Goal: Task Accomplishment & Management: Contribute content

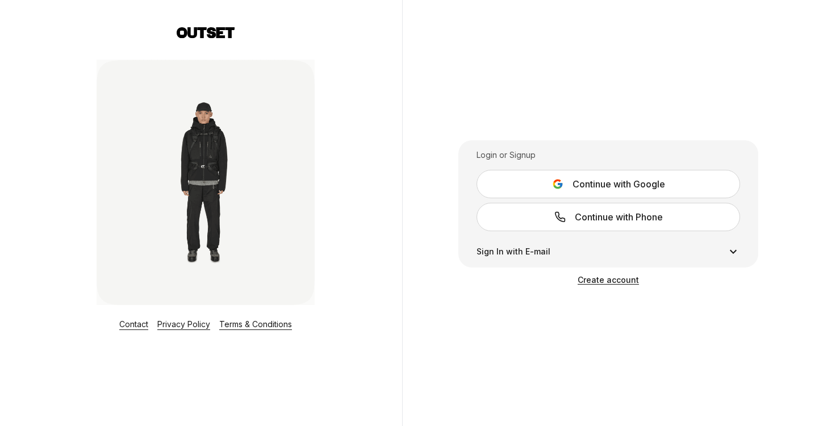
click at [539, 185] on button "Continue with Google" at bounding box center [607, 184] width 263 height 28
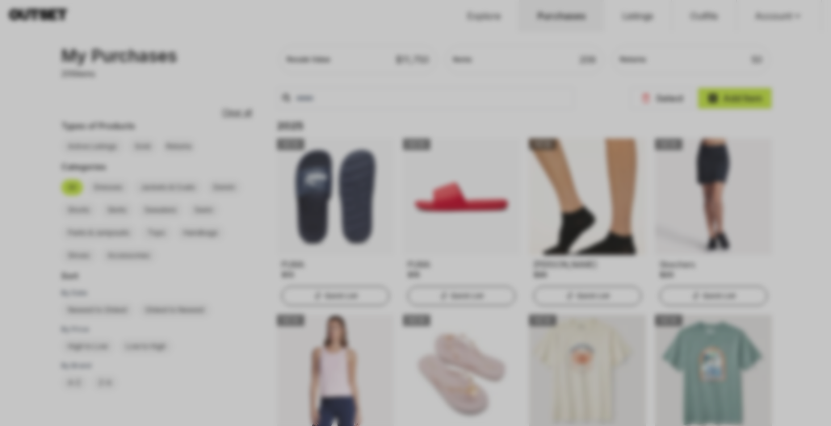
click at [183, 27] on div at bounding box center [415, 213] width 831 height 426
click at [482, 85] on div at bounding box center [415, 213] width 831 height 426
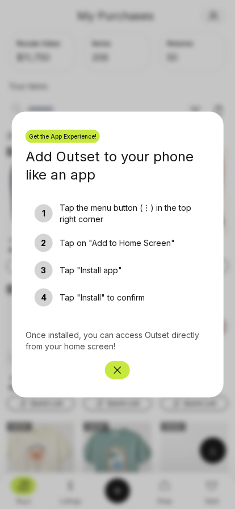
click at [117, 370] on icon "Close" at bounding box center [117, 369] width 11 height 11
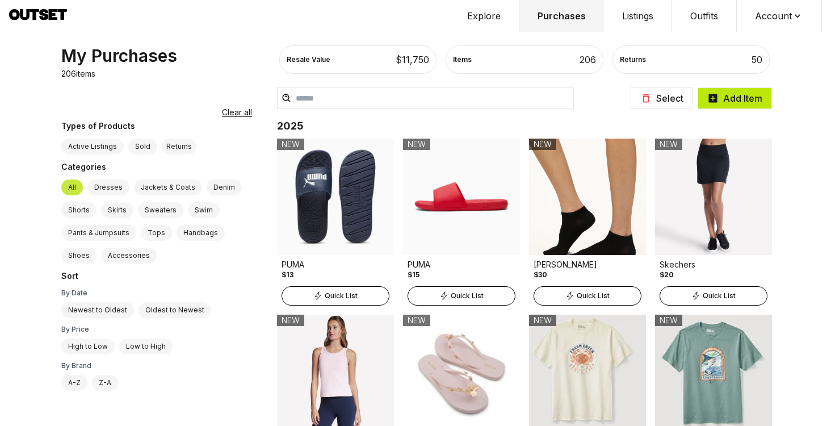
click at [741, 103] on button "Add Item" at bounding box center [735, 98] width 74 height 22
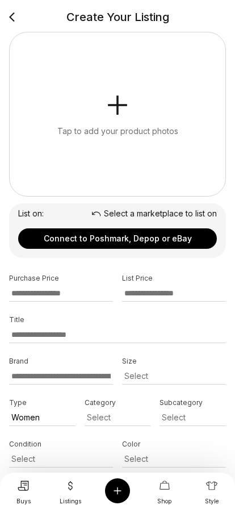
click at [84, 91] on button "Tap to add your product photos" at bounding box center [118, 114] width 216 height 164
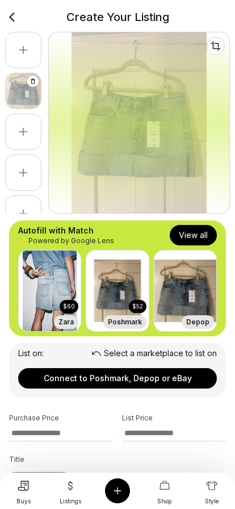
click at [199, 237] on button "View all" at bounding box center [193, 235] width 47 height 20
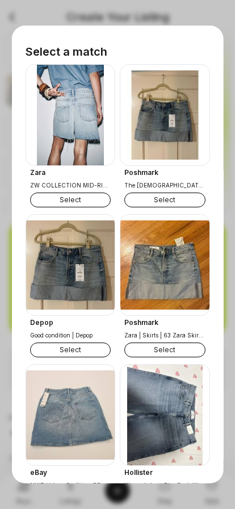
click at [83, 205] on button "Select" at bounding box center [70, 199] width 81 height 15
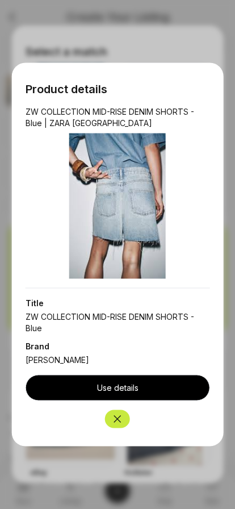
click at [128, 395] on button "Use details" at bounding box center [118, 388] width 185 height 26
type input "**********"
type input "****"
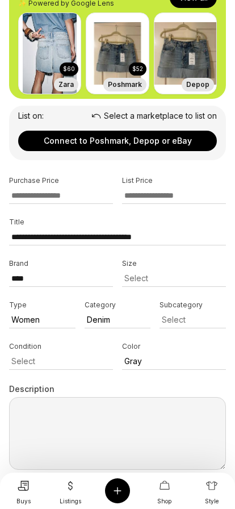
scroll to position [108, 0]
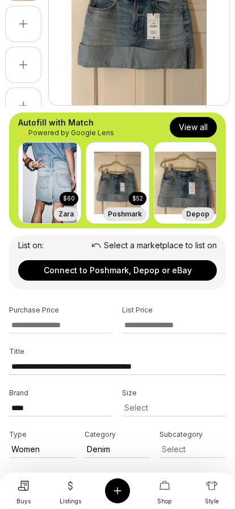
click at [193, 124] on button "View all" at bounding box center [193, 127] width 47 height 20
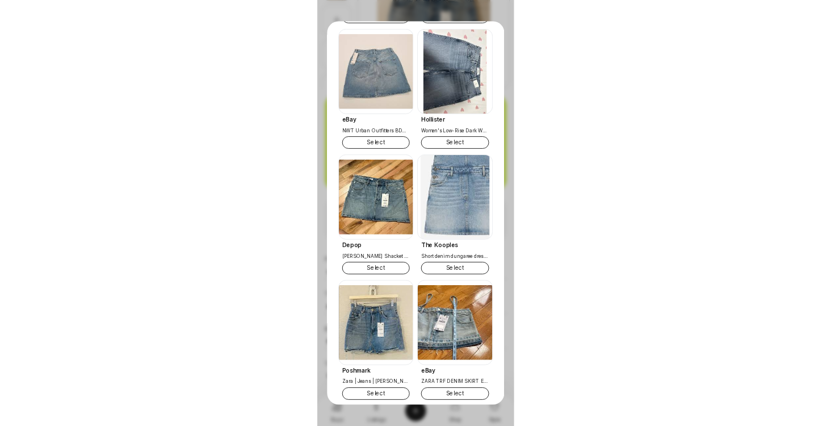
scroll to position [333, 0]
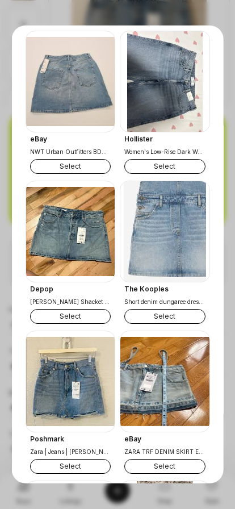
click at [180, 317] on button "Select" at bounding box center [164, 316] width 81 height 15
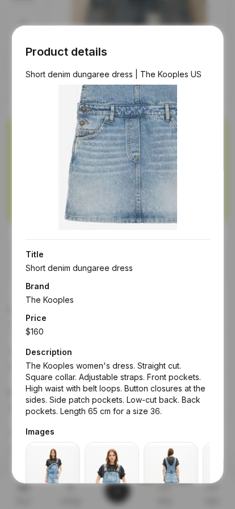
select select "*****"
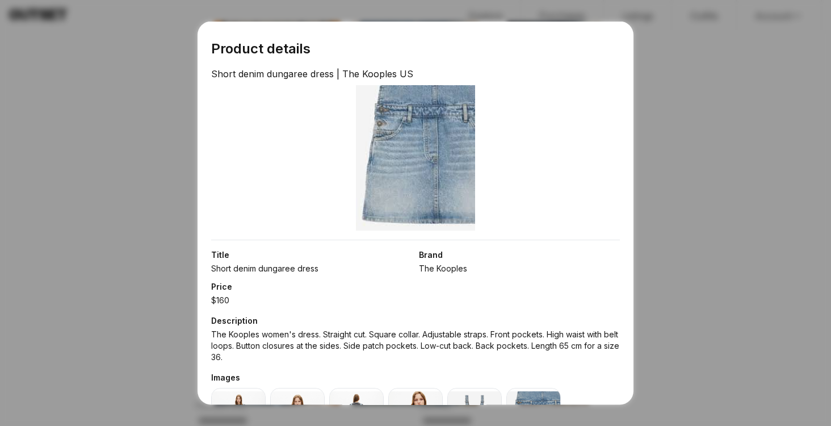
click at [648, 150] on div at bounding box center [415, 213] width 831 height 426
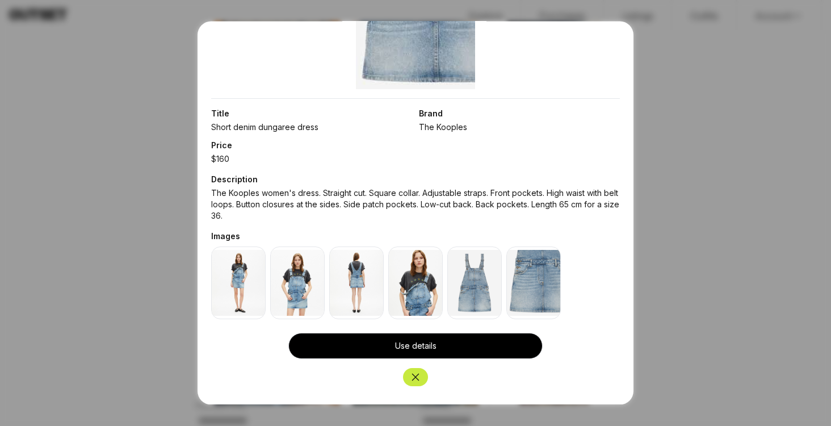
scroll to position [0, 0]
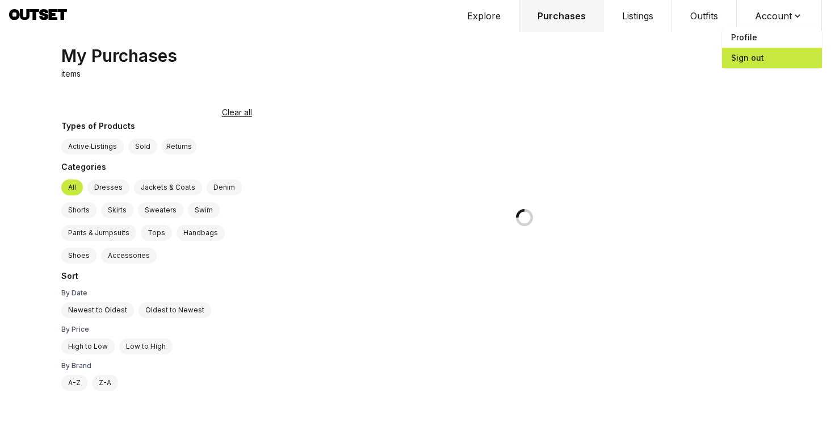
click at [767, 58] on span "Sign out" at bounding box center [772, 58] width 100 height 20
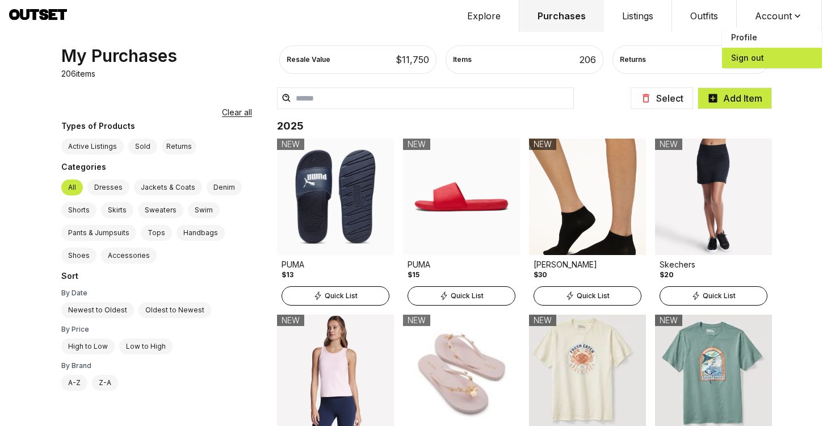
click at [767, 58] on span "Sign out" at bounding box center [772, 58] width 100 height 20
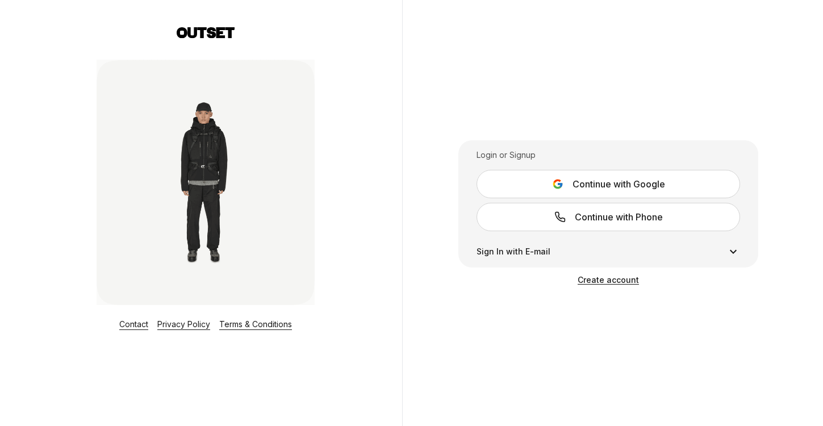
click at [767, 58] on div "Login or Signup Continue with Google Continue with Phone Sign In with E-mail Si…" at bounding box center [608, 213] width 412 height 426
click at [598, 181] on span "Continue with Google" at bounding box center [618, 184] width 93 height 14
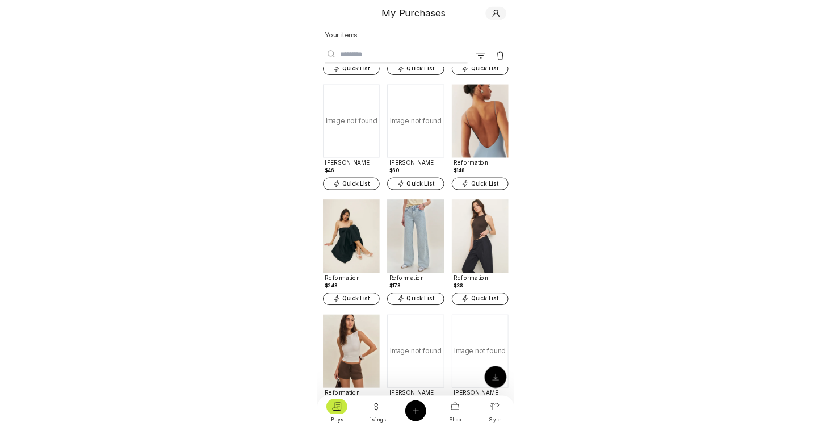
scroll to position [1241, 0]
